Goal: Task Accomplishment & Management: Complete application form

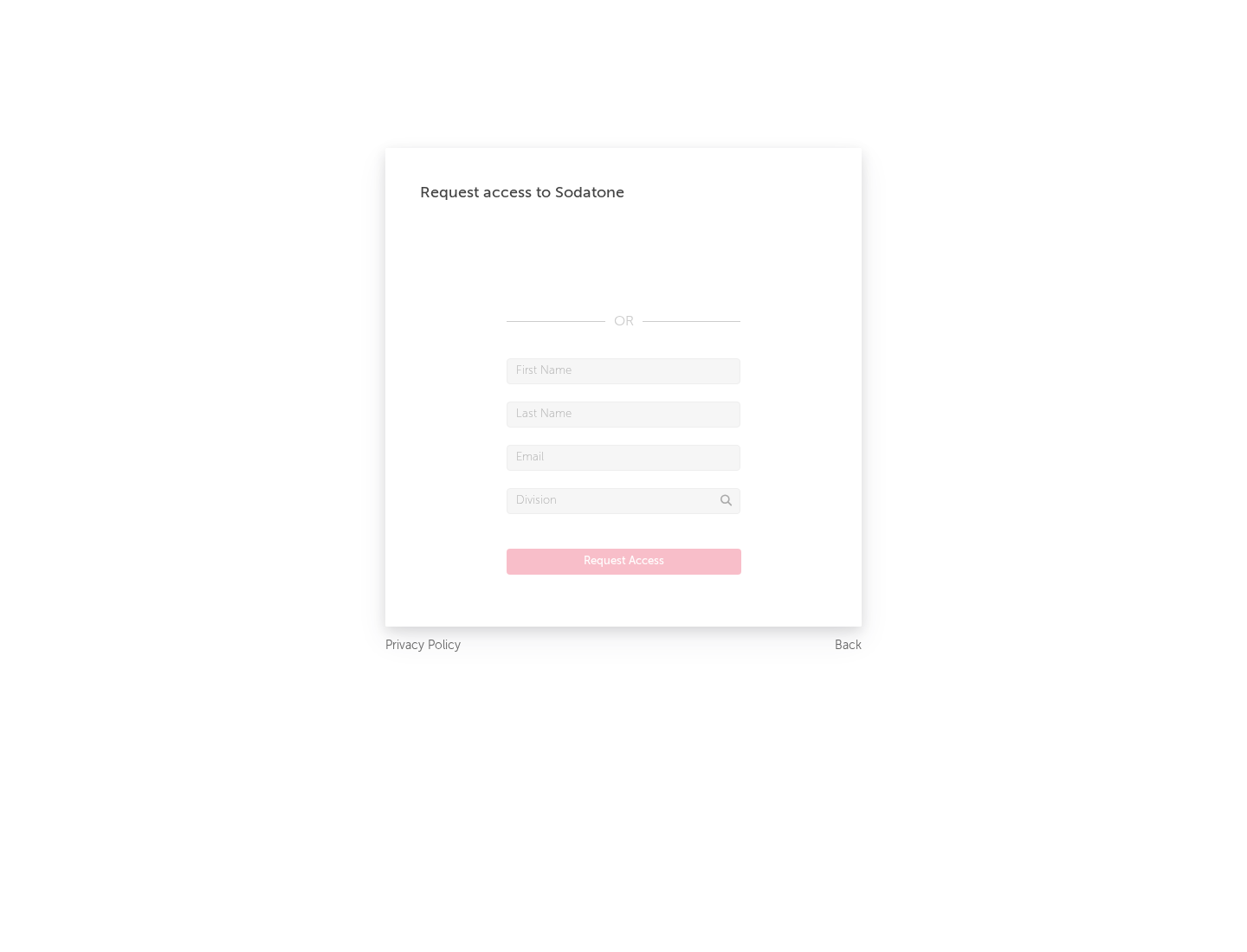
click at [624, 370] on input "text" at bounding box center [624, 371] width 234 height 26
type input "[PERSON_NAME]"
click at [624, 414] on input "text" at bounding box center [624, 415] width 234 height 26
type input "[PERSON_NAME]"
click at [624, 457] on input "text" at bounding box center [624, 457] width 234 height 26
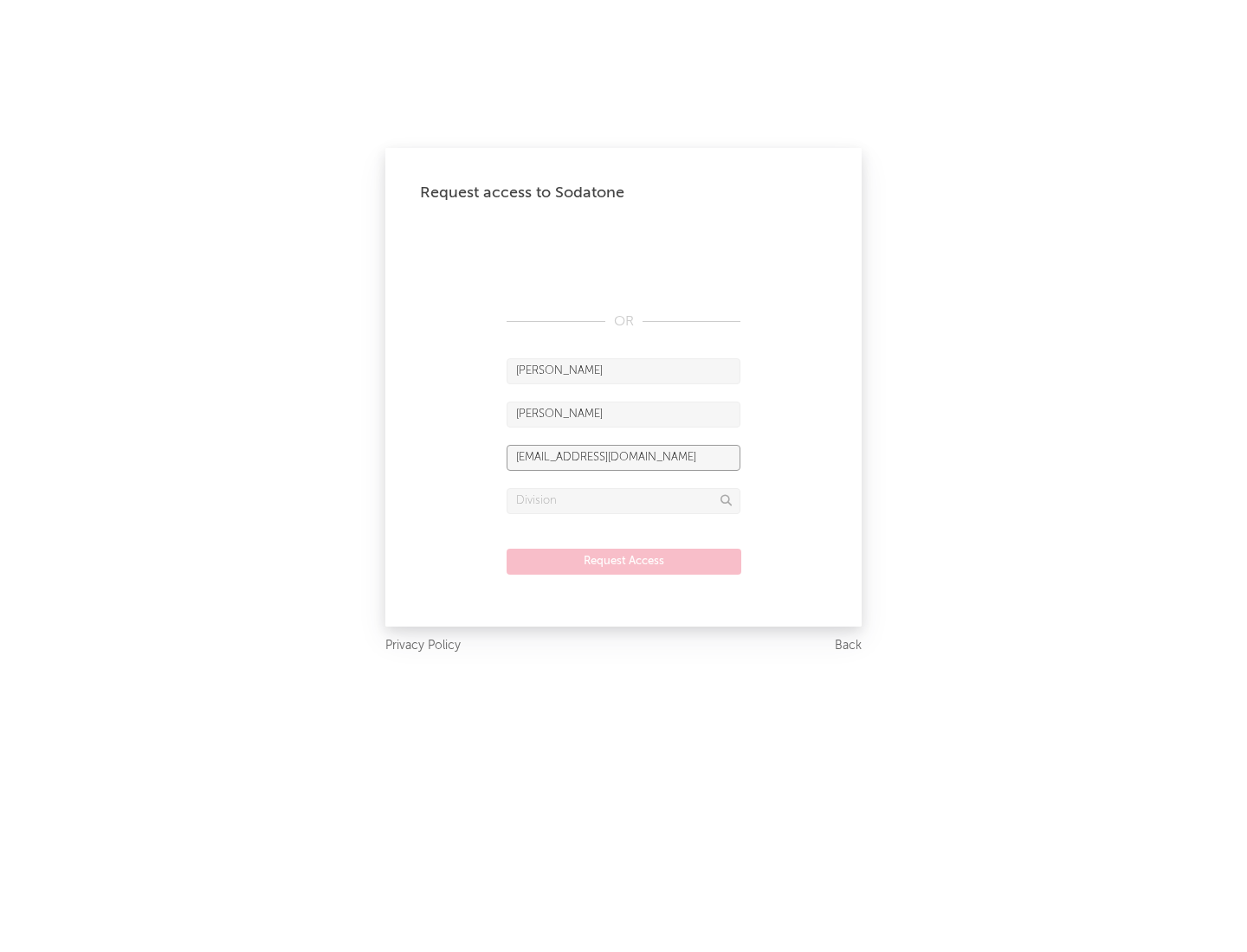
type input "[EMAIL_ADDRESS][DOMAIN_NAME]"
click at [624, 500] on input "text" at bounding box center [624, 501] width 234 height 26
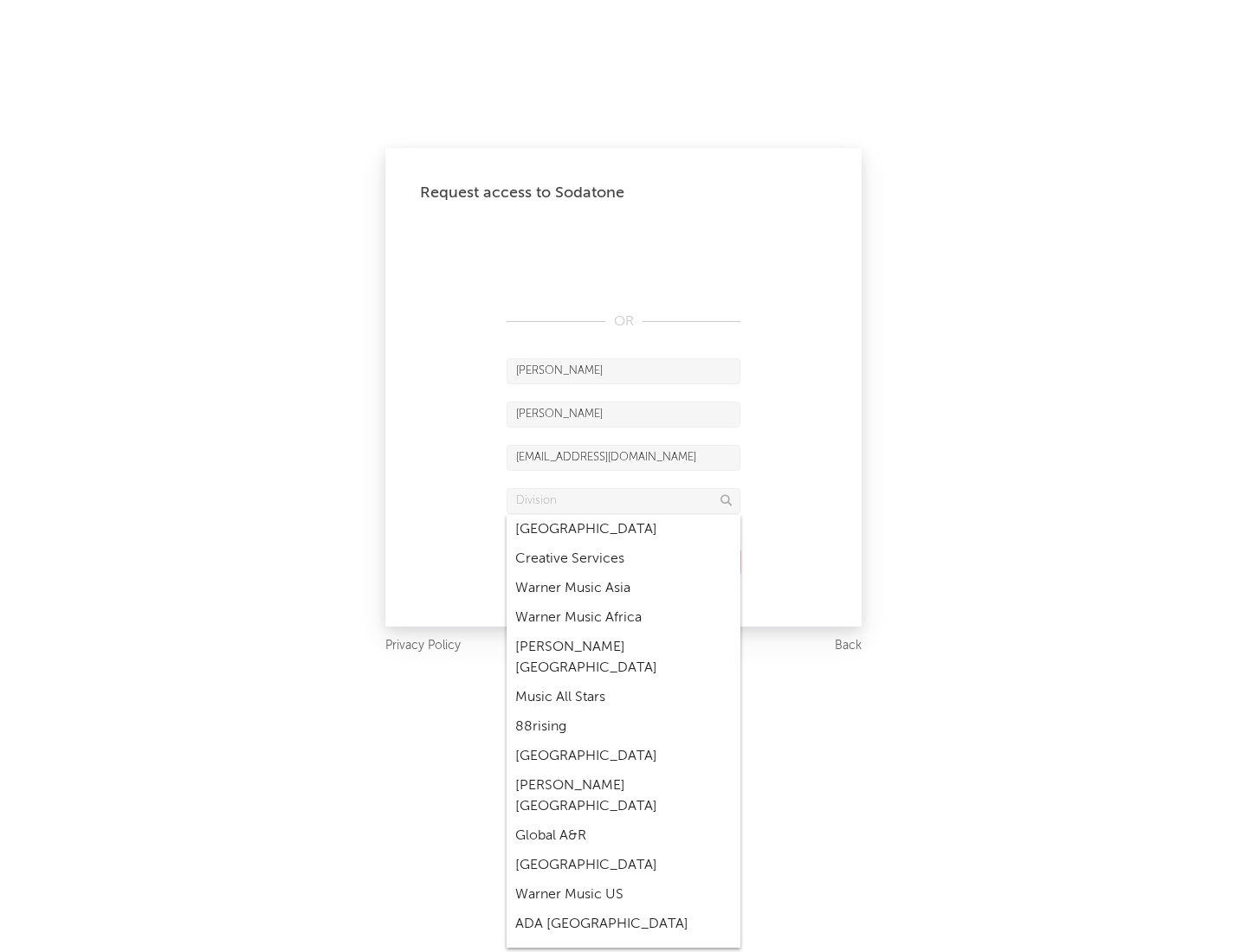
click at [624, 683] on div "Music All Stars" at bounding box center [624, 698] width 234 height 29
type input "Music All Stars"
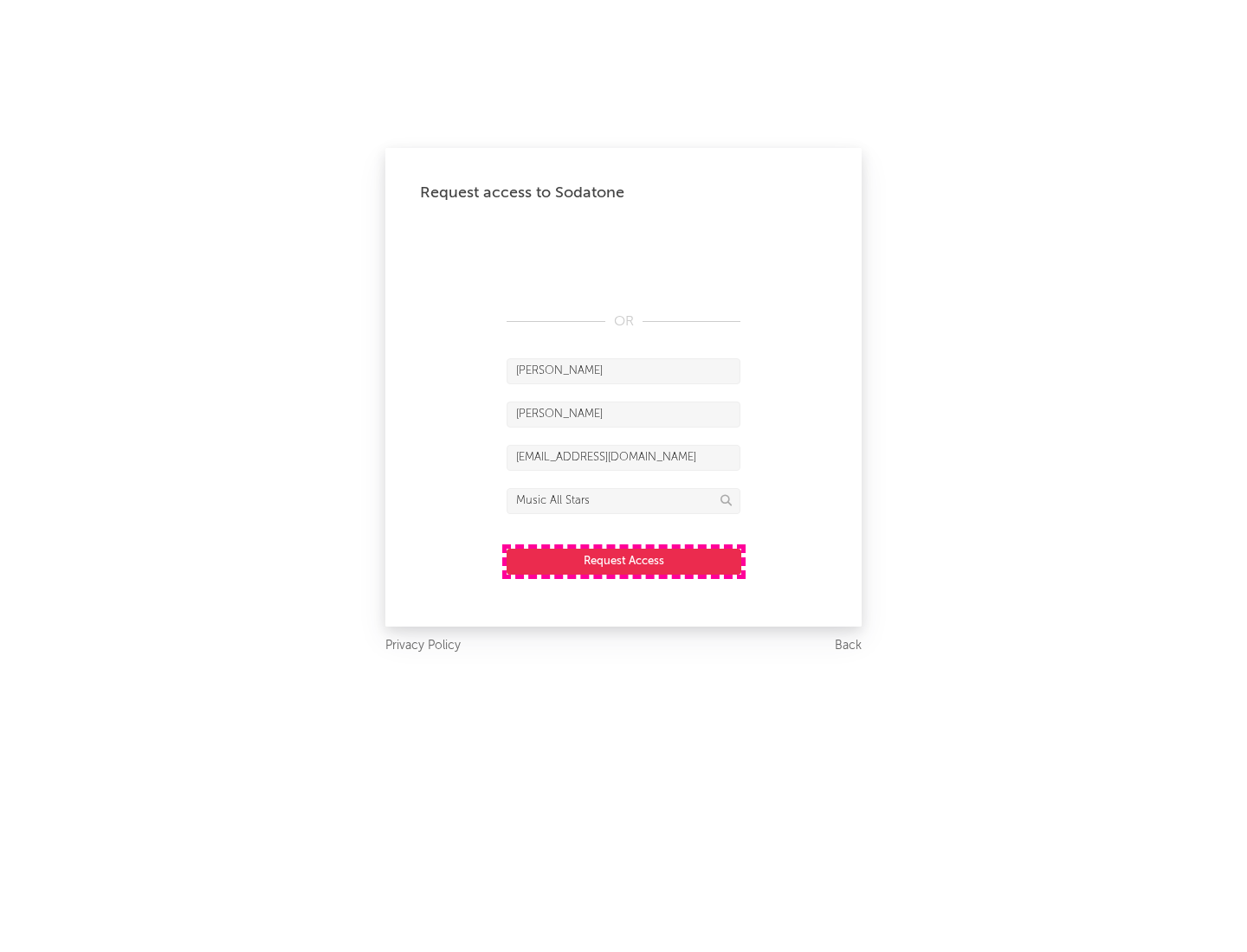
click at [624, 561] on button "Request Access" at bounding box center [624, 562] width 235 height 26
